Goal: Information Seeking & Learning: Learn about a topic

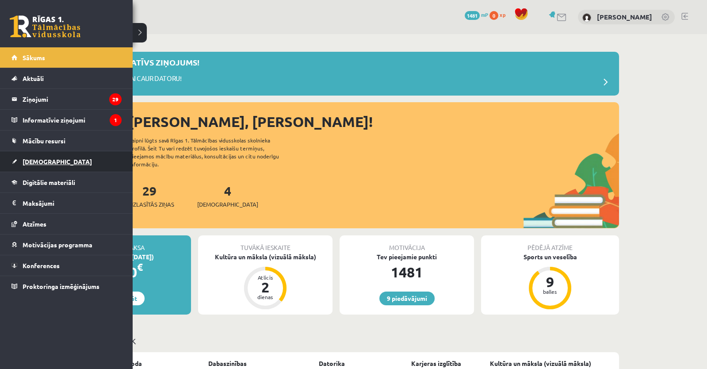
click at [45, 160] on span "[DEMOGRAPHIC_DATA]" at bounding box center [57, 161] width 69 height 8
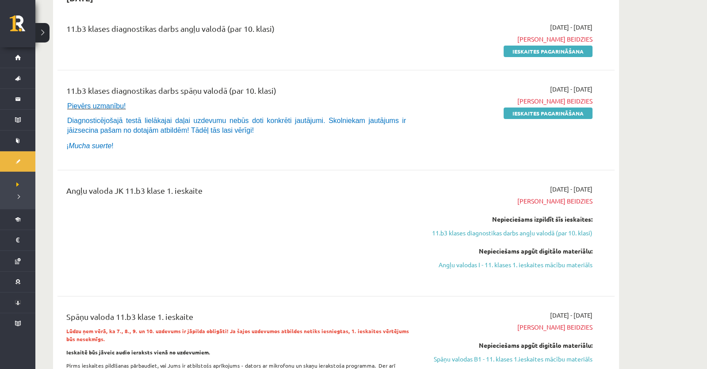
scroll to position [239, 0]
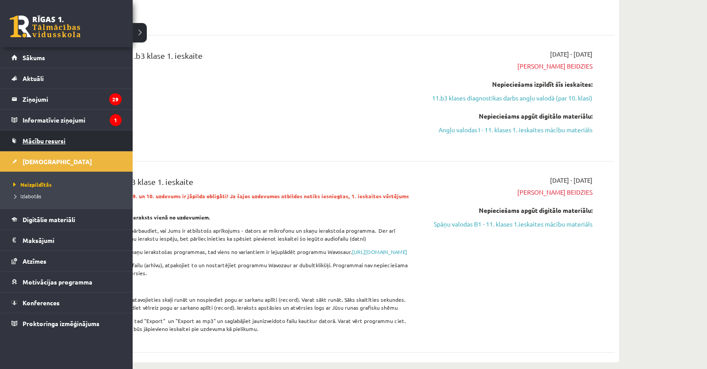
click at [24, 144] on link "Mācību resursi" at bounding box center [66, 140] width 110 height 20
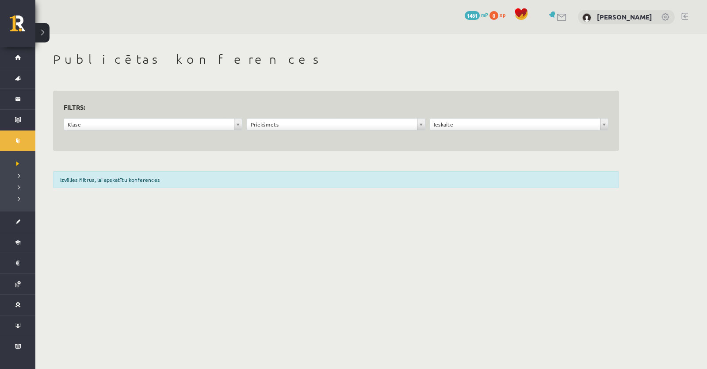
click at [93, 183] on div "Izvēlies filtrus, lai apskatītu konferences" at bounding box center [336, 179] width 566 height 17
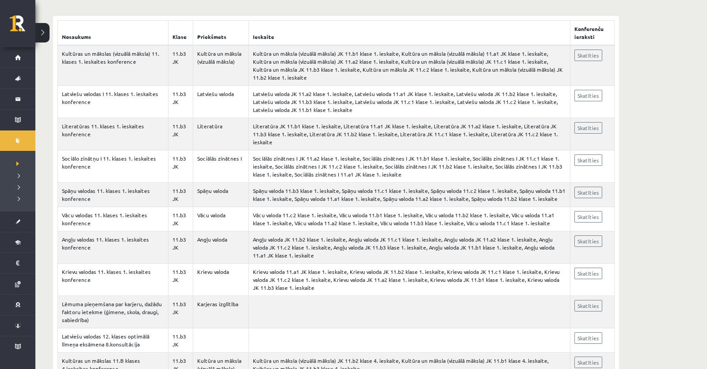
scroll to position [167, 0]
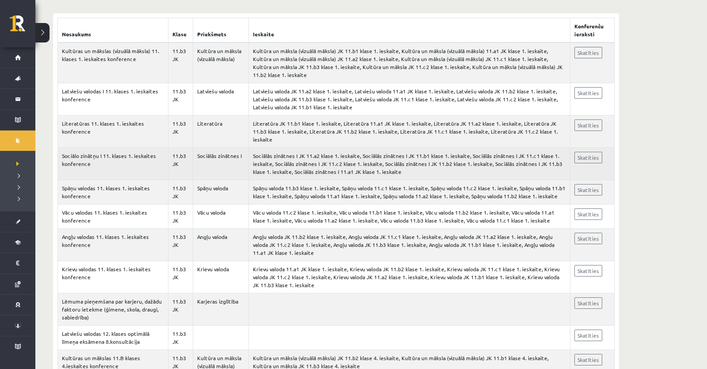
click at [302, 148] on td "Sociālās zinātnes I JK 11.a2 klase 1. ieskaite, Sociālās zinātnes I JK 11.b1 kl…" at bounding box center [409, 164] width 321 height 32
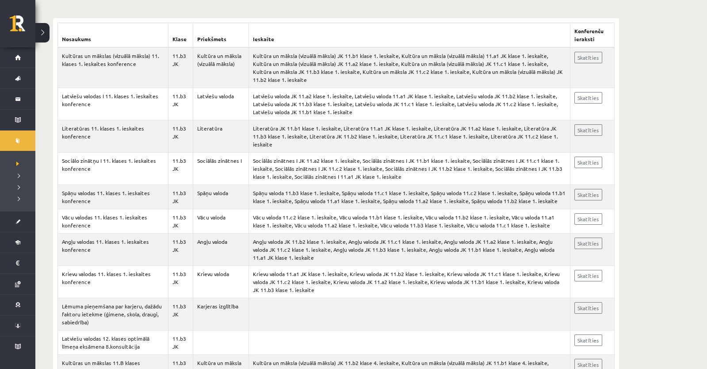
scroll to position [163, 0]
drag, startPoint x: 599, startPoint y: 34, endPoint x: 561, endPoint y: 30, distance: 38.2
click at [561, 30] on tr "Nosaukums Klase Priekšmets Ieskaite Konferenču ieraksti" at bounding box center [336, 34] width 557 height 25
click at [584, 30] on th "Konferenču ieraksti" at bounding box center [592, 34] width 44 height 25
drag, startPoint x: 575, startPoint y: 27, endPoint x: 600, endPoint y: 38, distance: 27.3
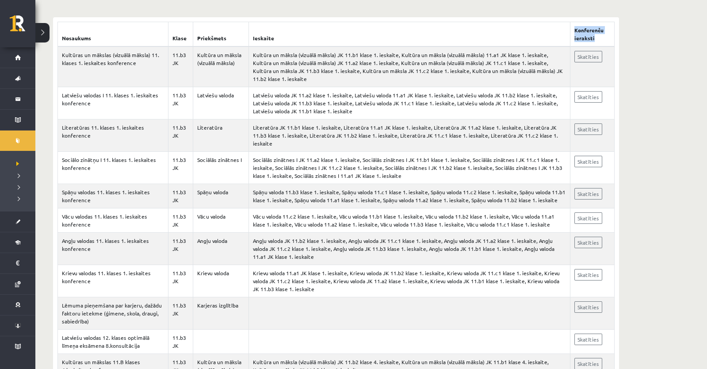
click at [600, 38] on th "Konferenču ieraksti" at bounding box center [592, 34] width 44 height 25
click at [599, 38] on th "Konferenču ieraksti" at bounding box center [592, 34] width 44 height 25
drag, startPoint x: 599, startPoint y: 38, endPoint x: 574, endPoint y: 27, distance: 27.3
click at [574, 27] on th "Konferenču ieraksti" at bounding box center [592, 34] width 44 height 25
click at [568, 36] on th "Ieskaite" at bounding box center [409, 34] width 321 height 25
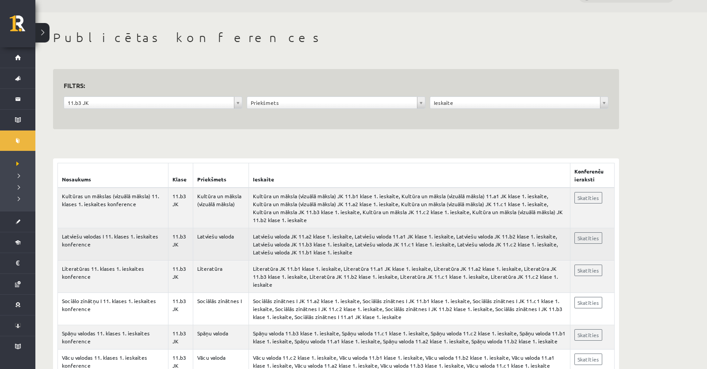
scroll to position [0, 0]
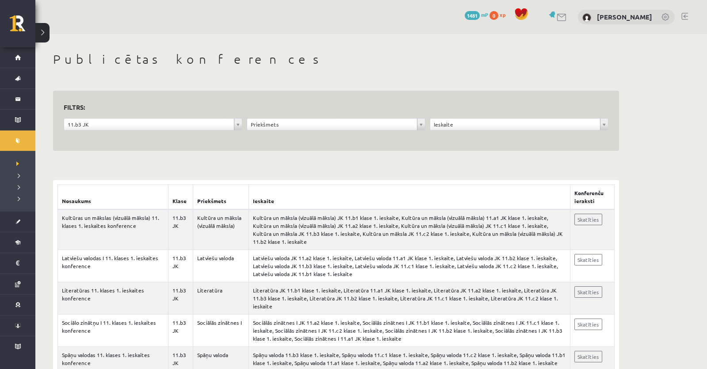
click at [666, 23] on div "[PERSON_NAME]" at bounding box center [626, 17] width 97 height 15
click at [666, 22] on div "[PERSON_NAME]" at bounding box center [626, 17] width 97 height 15
click at [664, 15] on link at bounding box center [665, 17] width 9 height 9
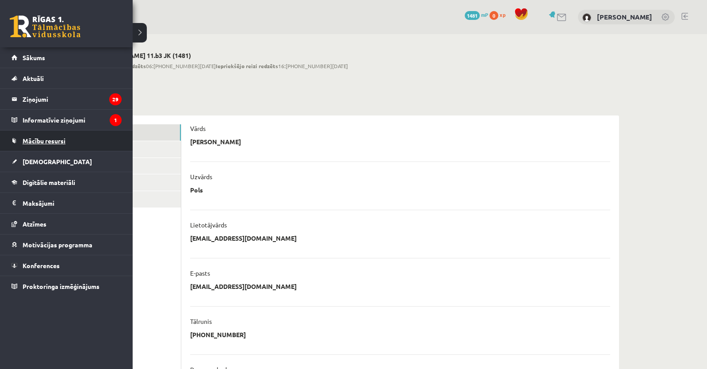
click at [28, 145] on link "Mācību resursi" at bounding box center [66, 140] width 110 height 20
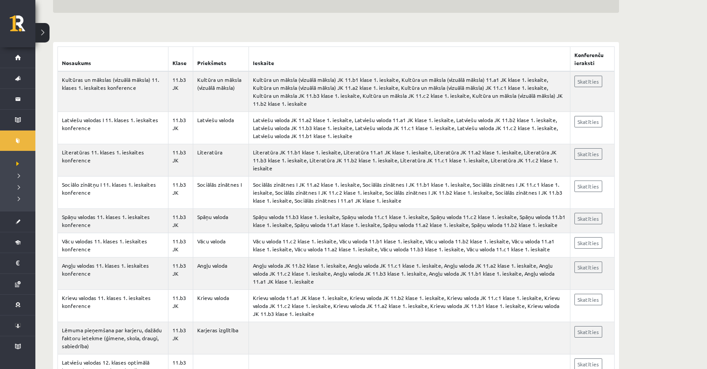
scroll to position [138, 0]
drag, startPoint x: 276, startPoint y: 63, endPoint x: 241, endPoint y: 64, distance: 35.4
click at [241, 64] on tr "Nosaukums Klase Priekšmets Ieskaite Konferenču ieraksti" at bounding box center [336, 58] width 557 height 25
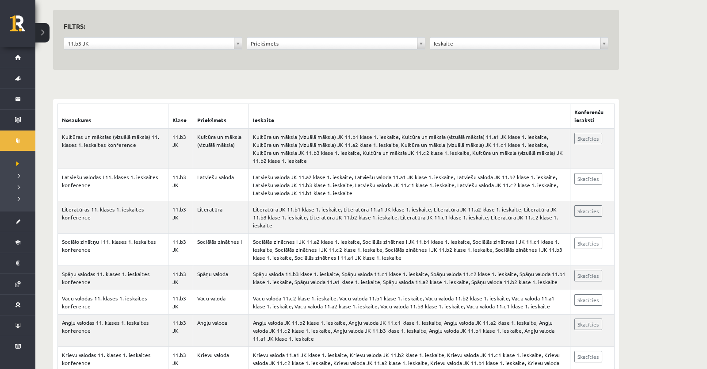
scroll to position [0, 0]
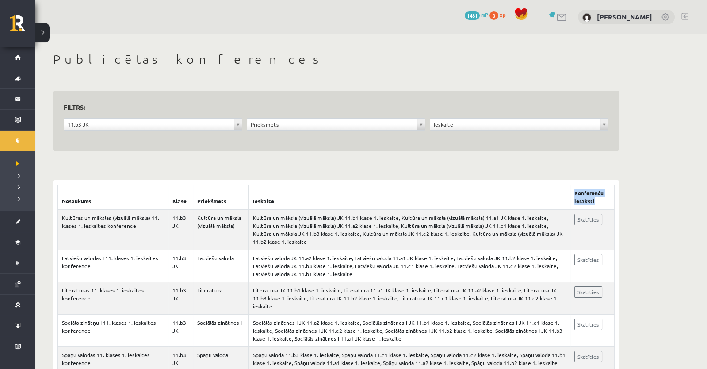
drag, startPoint x: 599, startPoint y: 201, endPoint x: 571, endPoint y: 195, distance: 28.3
click at [571, 195] on th "Konferenču ieraksti" at bounding box center [592, 197] width 44 height 25
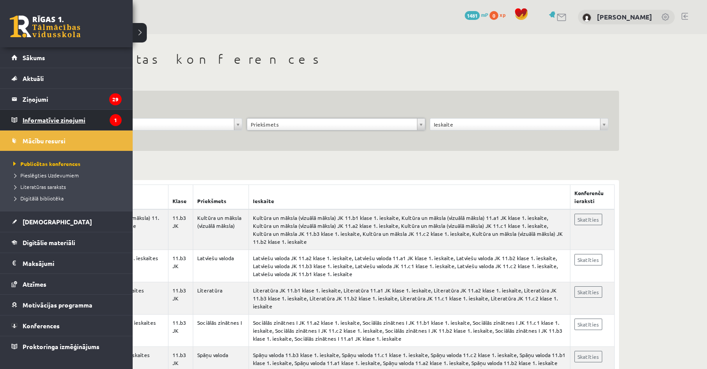
click at [31, 118] on legend "Informatīvie ziņojumi 1" at bounding box center [72, 120] width 99 height 20
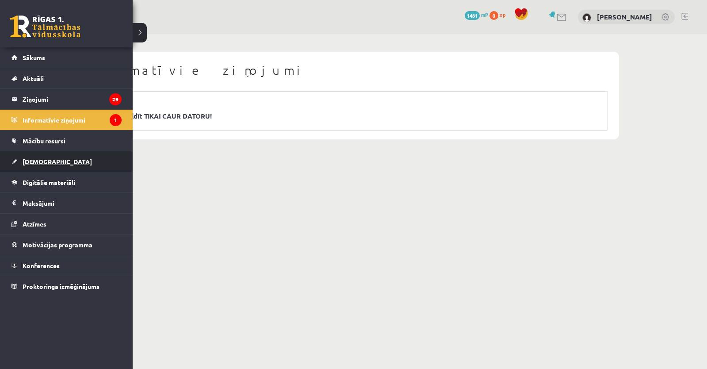
click at [39, 165] on link "[DEMOGRAPHIC_DATA]" at bounding box center [66, 161] width 110 height 20
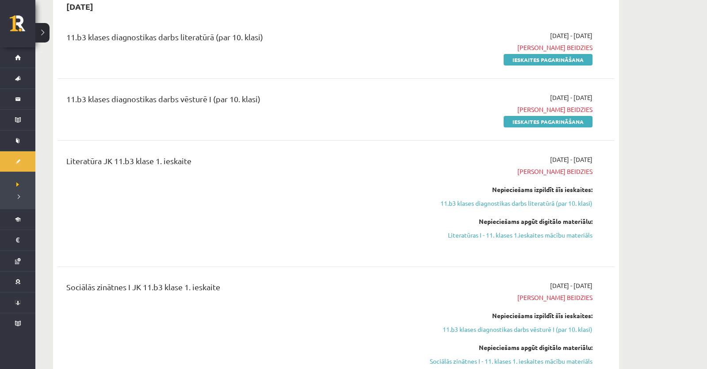
scroll to position [591, 0]
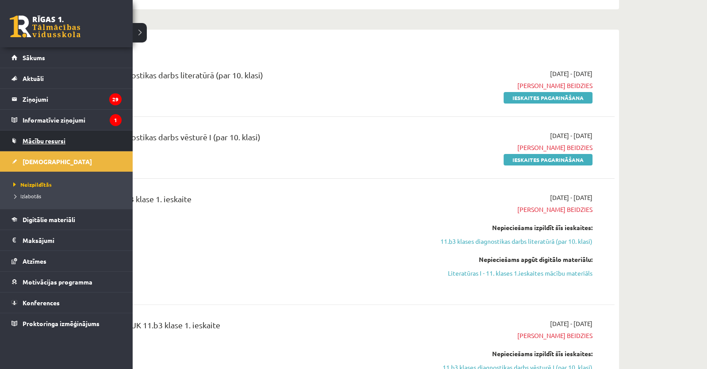
click at [31, 146] on link "Mācību resursi" at bounding box center [66, 140] width 110 height 20
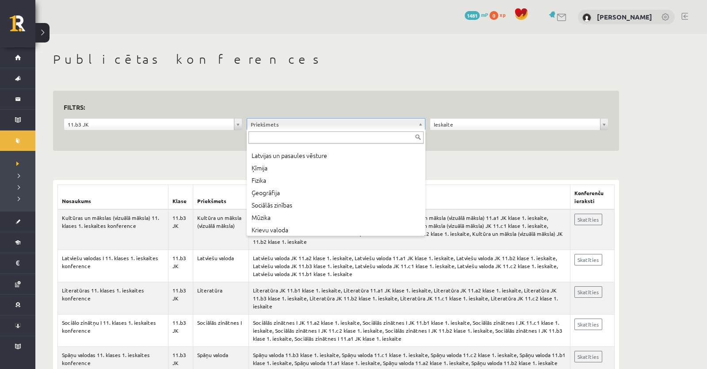
scroll to position [74, 0]
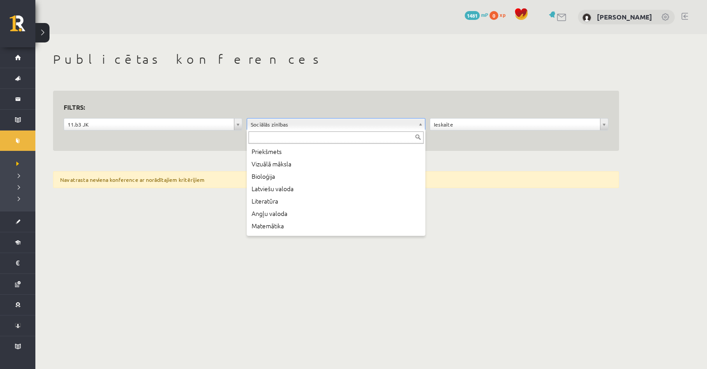
scroll to position [60, 0]
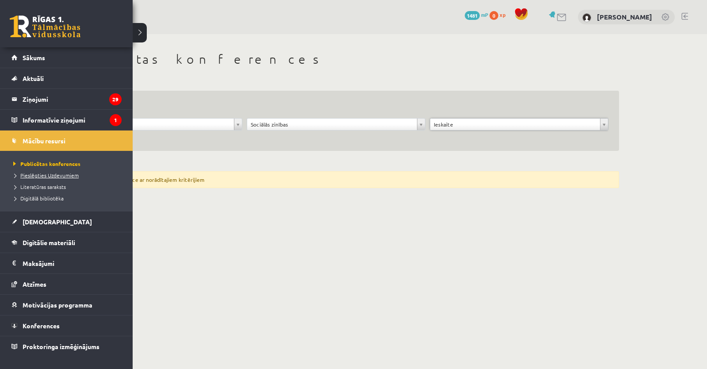
click at [47, 172] on span "Pieslēgties Uzdevumiem" at bounding box center [45, 175] width 68 height 7
